Goal: Information Seeking & Learning: Check status

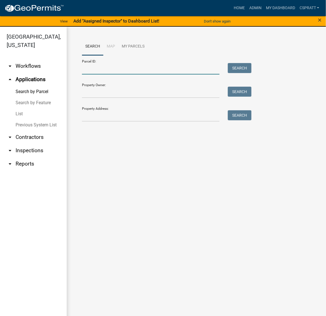
click at [94, 75] on input "Parcel ID:" at bounding box center [151, 68] width 138 height 11
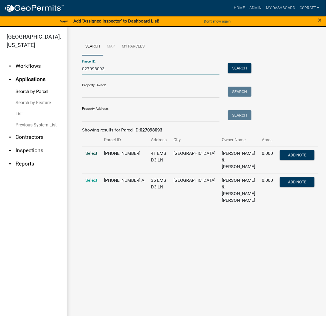
type input "027098093"
click at [93, 156] on span "Select" at bounding box center [91, 153] width 12 height 5
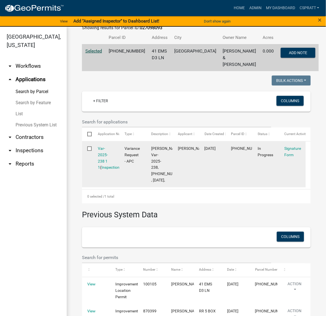
scroll to position [104, 0]
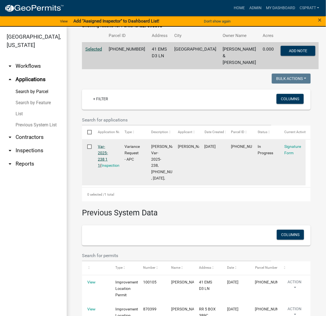
click at [107, 168] on link "Var-2025-238 1 1" at bounding box center [103, 155] width 10 height 23
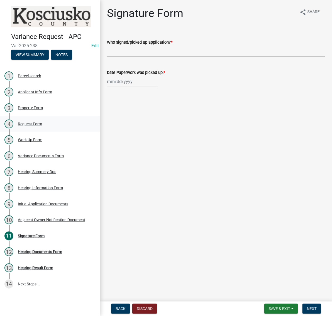
click at [42, 126] on div "Request Form" at bounding box center [30, 124] width 24 height 4
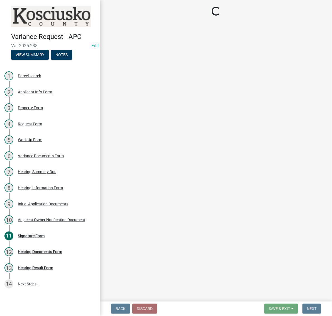
select select "77eb12f8-2a64-4a31-bfec-9b00716b2165"
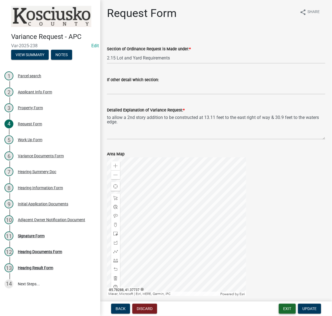
click at [279, 306] on button "Exit" at bounding box center [287, 309] width 17 height 10
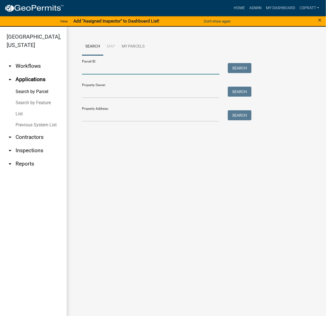
click at [113, 74] on input "Parcel ID:" at bounding box center [151, 68] width 138 height 11
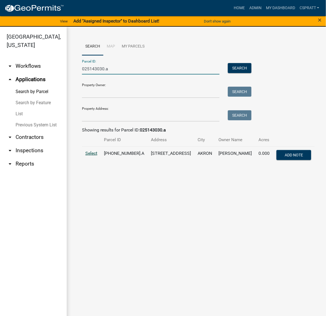
type input "025143030.a"
click at [93, 156] on span "Select" at bounding box center [91, 153] width 12 height 5
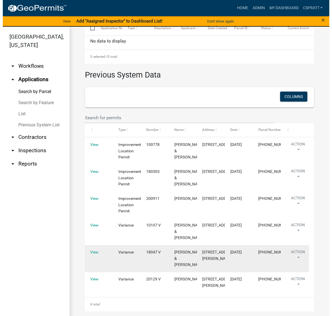
scroll to position [348, 0]
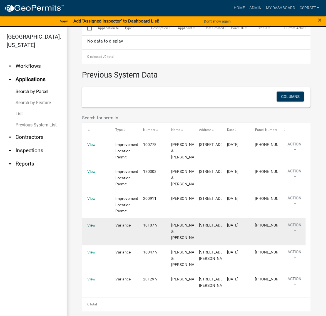
click at [89, 224] on link "View" at bounding box center [91, 226] width 8 height 4
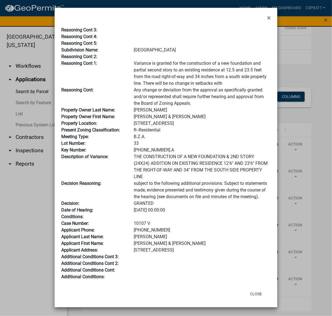
scroll to position [147, 0]
click at [248, 291] on button "Close" at bounding box center [255, 294] width 21 height 10
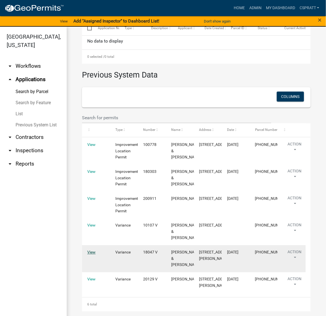
click at [95, 251] on link "View" at bounding box center [91, 253] width 8 height 4
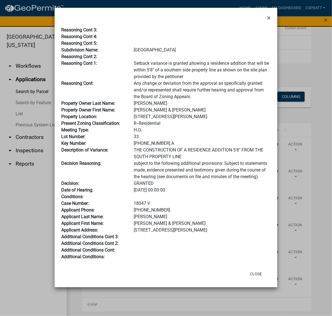
scroll to position [122, 0]
click at [248, 279] on button "Close" at bounding box center [255, 274] width 21 height 10
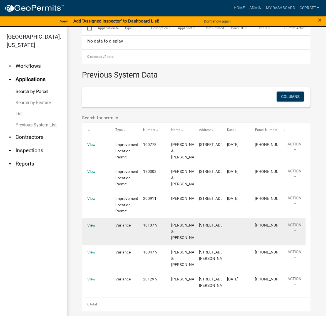
click at [94, 224] on link "View" at bounding box center [91, 226] width 8 height 4
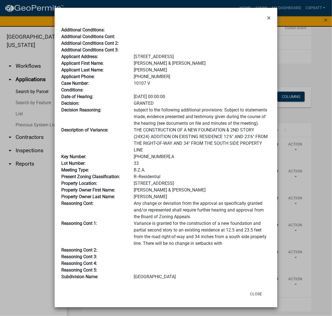
scroll to position [147, 0]
click at [249, 292] on button "Close" at bounding box center [255, 294] width 21 height 10
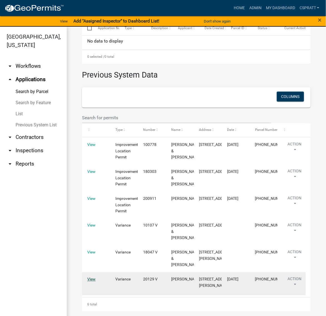
click at [92, 278] on link "View" at bounding box center [91, 280] width 8 height 4
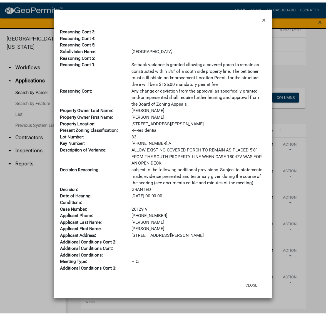
scroll to position [139, 0]
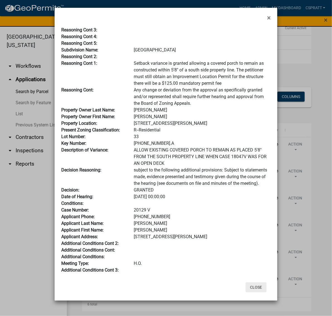
click at [248, 289] on button "Close" at bounding box center [255, 288] width 21 height 10
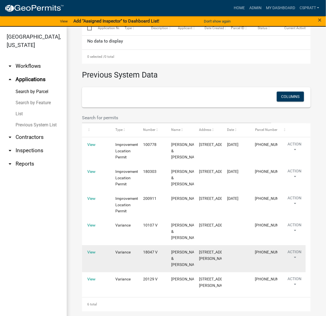
scroll to position [365, 0]
click at [92, 251] on link "View" at bounding box center [91, 253] width 8 height 4
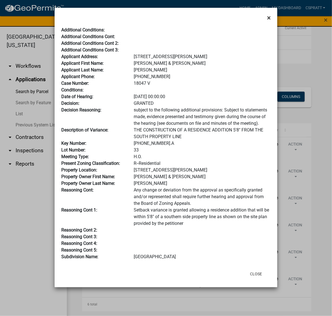
click at [267, 18] on span "×" at bounding box center [269, 18] width 4 height 8
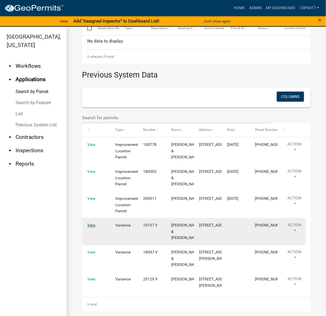
click at [94, 224] on link "View" at bounding box center [91, 226] width 8 height 4
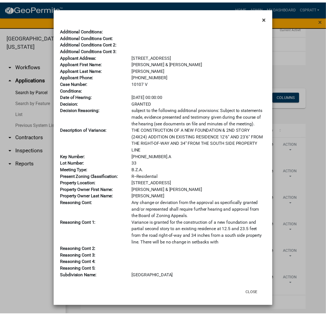
scroll to position [0, 0]
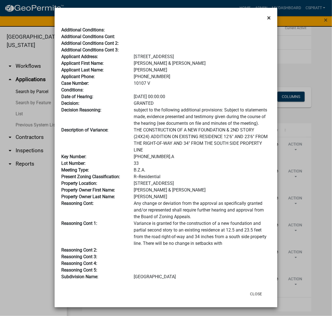
click at [267, 21] on span "×" at bounding box center [269, 18] width 4 height 8
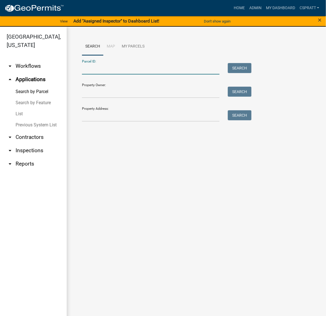
click at [103, 75] on input "Parcel ID:" at bounding box center [151, 68] width 138 height 11
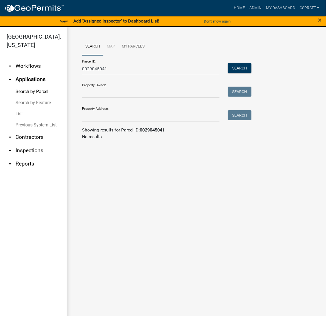
click at [81, 75] on div "0029045041" at bounding box center [151, 68] width 146 height 11
click at [83, 75] on input "0029045041" at bounding box center [151, 68] width 138 height 11
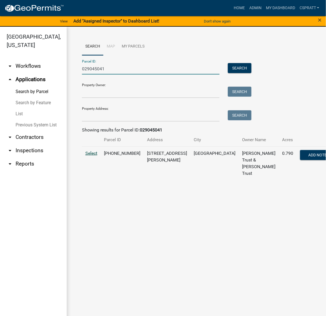
type input "029045041"
click at [95, 156] on span "Select" at bounding box center [91, 153] width 12 height 5
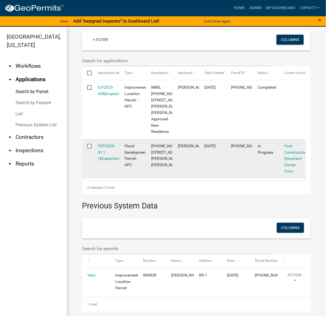
scroll to position [209, 0]
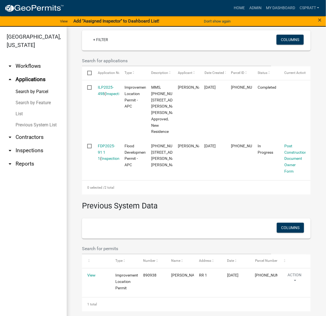
drag, startPoint x: 112, startPoint y: 119, endPoint x: 117, endPoint y: 121, distance: 5.6
click at [112, 96] on link "ILP2025-498" at bounding box center [106, 90] width 16 height 11
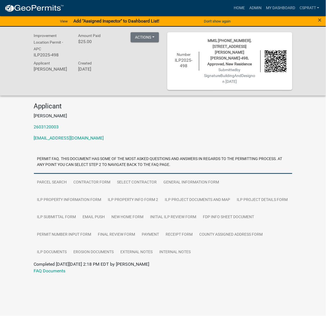
scroll to position [61, 0]
click at [228, 191] on link "ILP Project Documents and Map" at bounding box center [198, 200] width 72 height 18
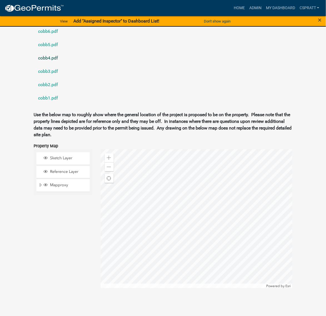
scroll to position [861, 0]
click at [81, 11] on link "doc26380020250512143007.pdf" at bounding box center [163, 4] width 259 height 13
click at [78, 25] on link "doc26379920250512143000.pdf" at bounding box center [163, 17] width 259 height 13
click at [51, 38] on link "cobb6.pdf" at bounding box center [163, 31] width 259 height 13
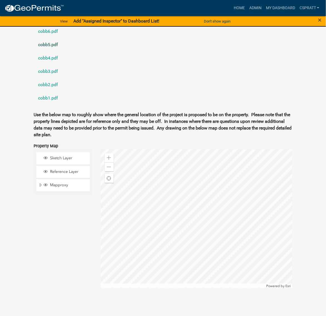
click at [55, 51] on link "cobb5.pdf" at bounding box center [163, 44] width 259 height 13
click at [54, 65] on link "cobb4.pdf" at bounding box center [163, 57] width 259 height 13
click at [52, 78] on link "cobb3.pdf" at bounding box center [163, 71] width 259 height 13
click at [60, 92] on link "cobb2.pdf" at bounding box center [163, 84] width 259 height 13
click at [57, 105] on link "cobb1.pdf" at bounding box center [163, 98] width 259 height 13
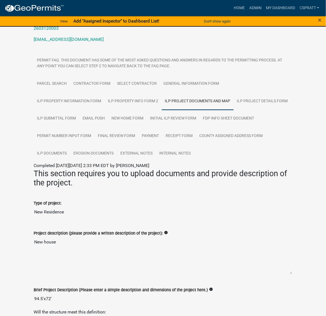
scroll to position [139, 0]
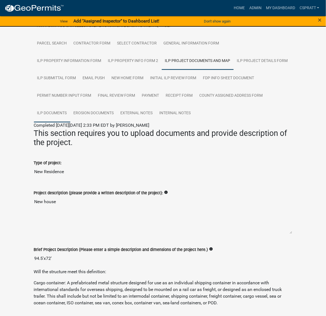
click at [66, 123] on link "ILP Documents" at bounding box center [52, 114] width 36 height 18
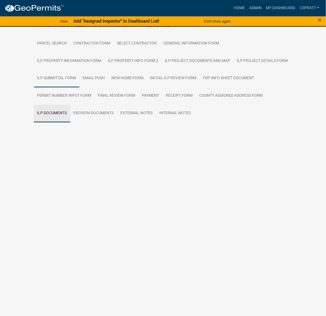
scroll to position [61, 0]
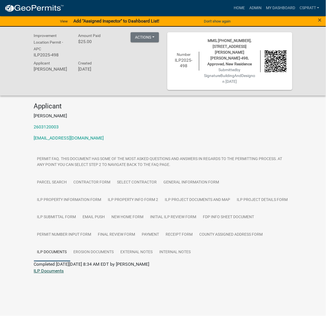
click at [63, 274] on link "ILP Documents" at bounding box center [49, 271] width 30 height 5
click at [223, 191] on link "ILP Project Documents and Map" at bounding box center [198, 200] width 72 height 18
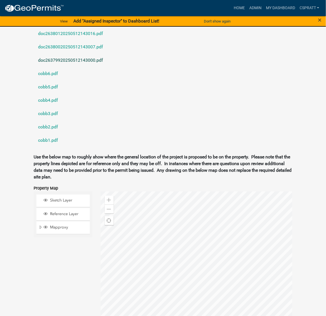
scroll to position [792, 0]
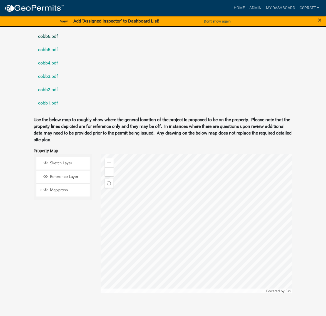
click at [50, 43] on link "cobb6.pdf" at bounding box center [163, 36] width 259 height 13
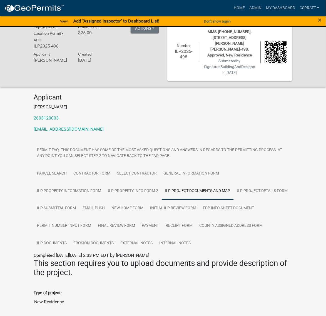
scroll to position [0, 0]
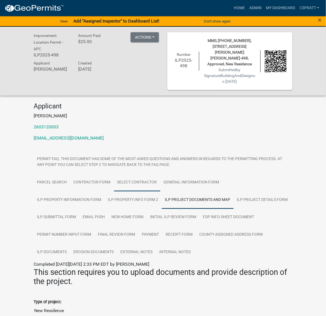
click at [161, 192] on link "Select contractor" at bounding box center [137, 183] width 46 height 18
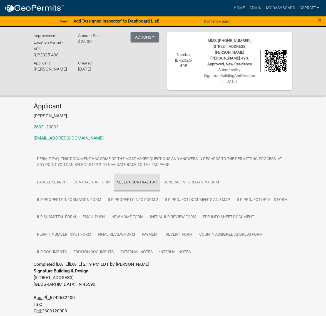
click at [161, 192] on link "Select contractor" at bounding box center [137, 183] width 46 height 18
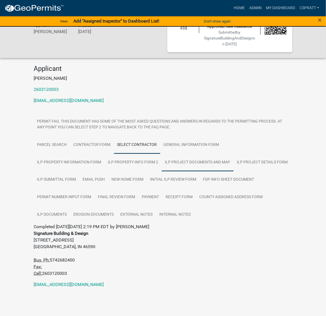
scroll to position [131, 0]
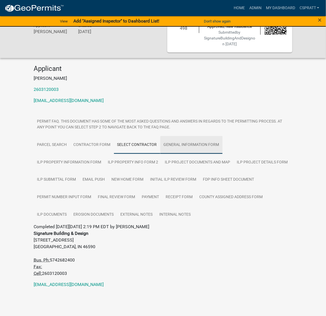
click at [223, 136] on link "General Information Form" at bounding box center [192, 145] width 62 height 18
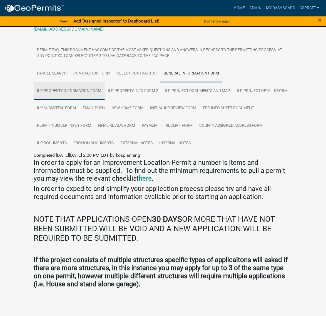
click at [84, 100] on link "ILP Property Information Form" at bounding box center [69, 91] width 71 height 18
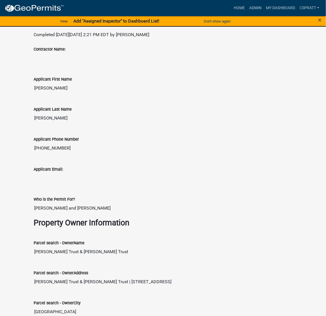
scroll to position [270, 0]
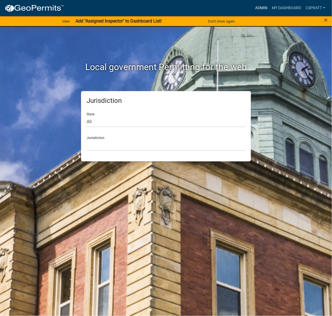
click at [253, 9] on link "Admin" at bounding box center [261, 8] width 17 height 11
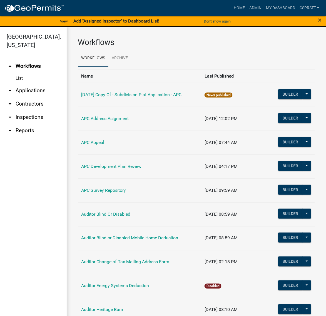
click at [36, 97] on link "arrow_drop_down Applications" at bounding box center [33, 90] width 67 height 13
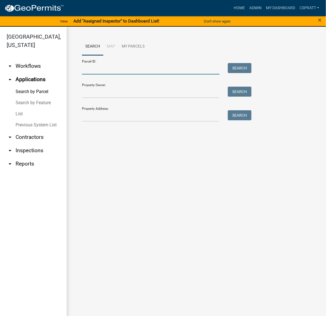
click at [91, 75] on input "Parcel ID:" at bounding box center [151, 68] width 138 height 11
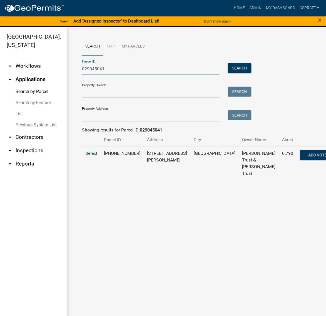
type input "029045041"
click at [97, 156] on span "Select" at bounding box center [91, 153] width 12 height 5
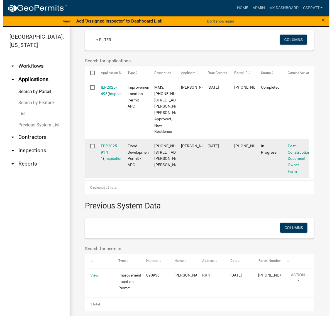
scroll to position [278, 0]
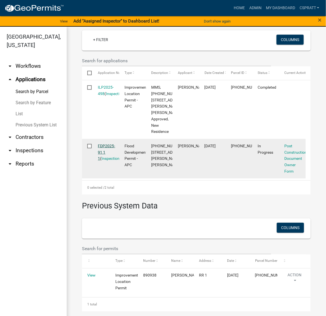
click at [112, 147] on link "FDP2025-91 1 1" at bounding box center [106, 152] width 17 height 17
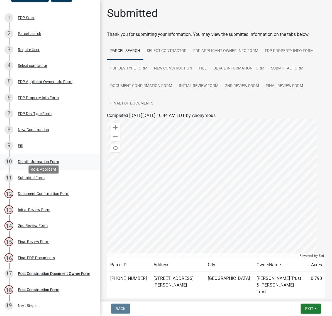
scroll to position [173, 0]
click at [43, 272] on div "Post Construction Document Owner Form" at bounding box center [54, 274] width 72 height 4
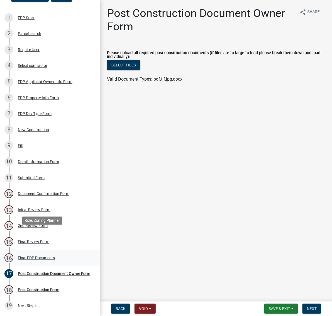
click at [42, 256] on div "Final FDP Documents" at bounding box center [36, 258] width 37 height 4
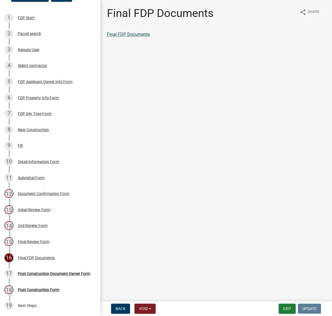
click at [150, 37] on link "Final FDP Documents" at bounding box center [128, 34] width 43 height 5
